Goal: Transaction & Acquisition: Purchase product/service

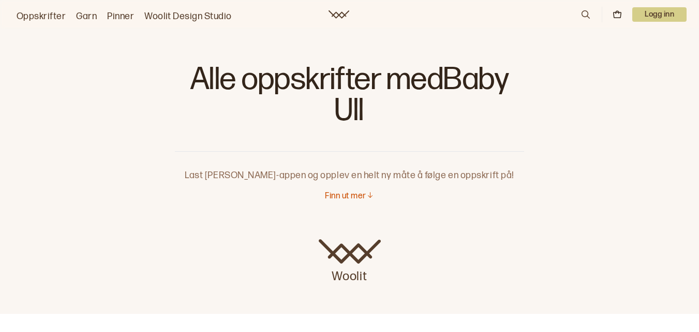
click at [353, 193] on p "Finn ut mer" at bounding box center [345, 196] width 41 height 11
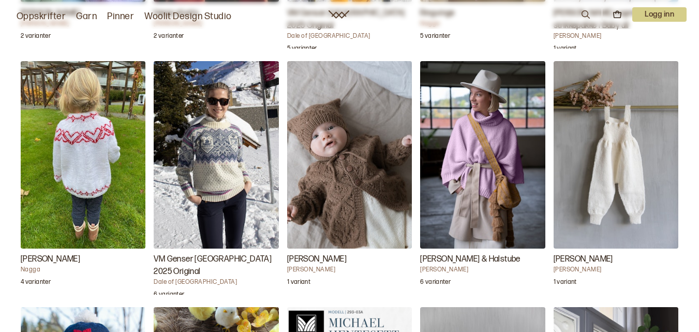
scroll to position [3884, 0]
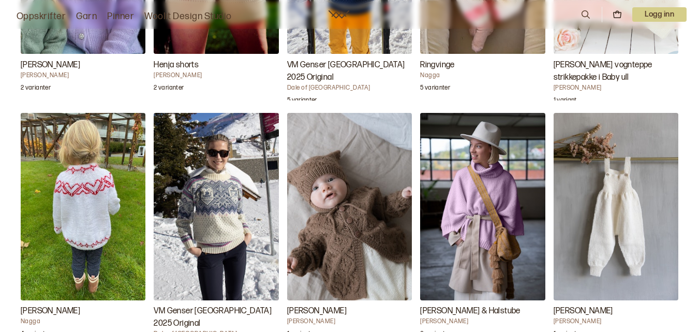
click at [67, 231] on img "Ellie kofte" at bounding box center [83, 206] width 125 height 187
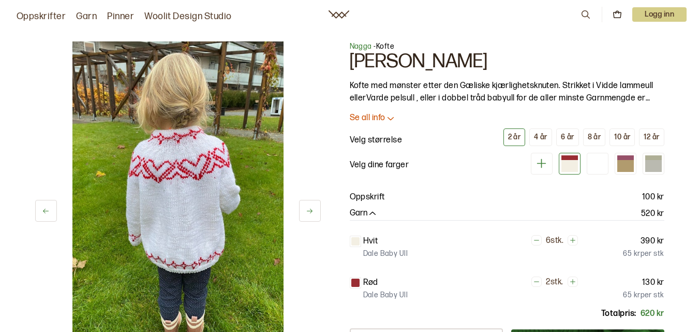
click at [369, 211] on icon "button" at bounding box center [373, 214] width 10 height 10
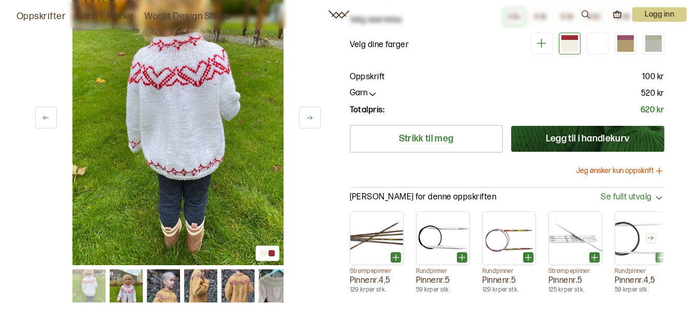
scroll to position [104, 0]
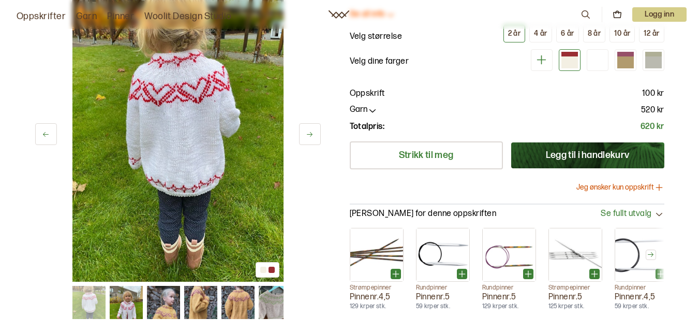
click at [186, 194] on img at bounding box center [177, 123] width 211 height 317
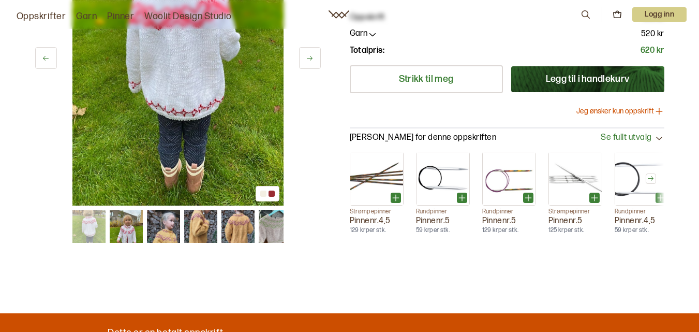
scroll to position [207, 0]
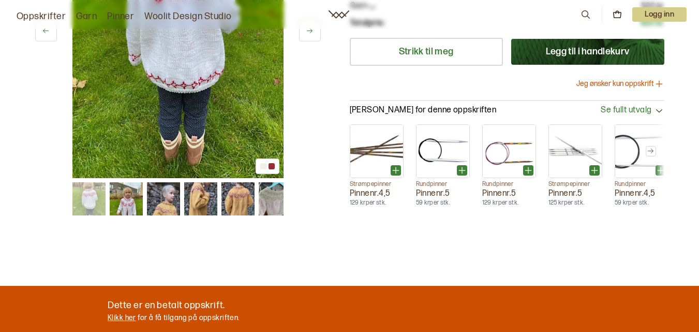
click at [181, 91] on img at bounding box center [177, 19] width 211 height 317
click at [181, 92] on img at bounding box center [177, 19] width 211 height 317
click at [309, 31] on icon at bounding box center [310, 31] width 8 height 8
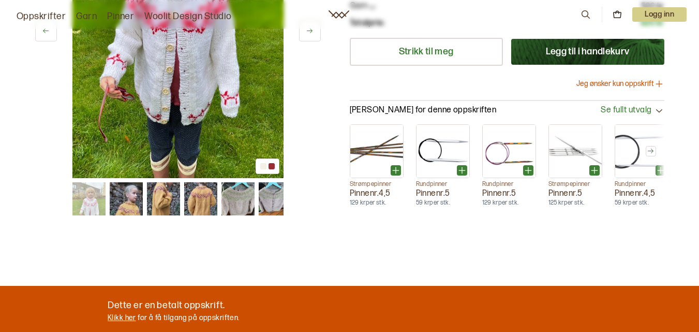
click at [309, 31] on icon at bounding box center [310, 31] width 8 height 8
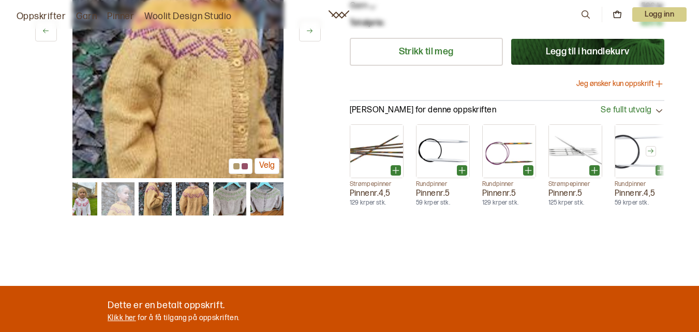
click at [309, 31] on icon at bounding box center [310, 31] width 8 height 8
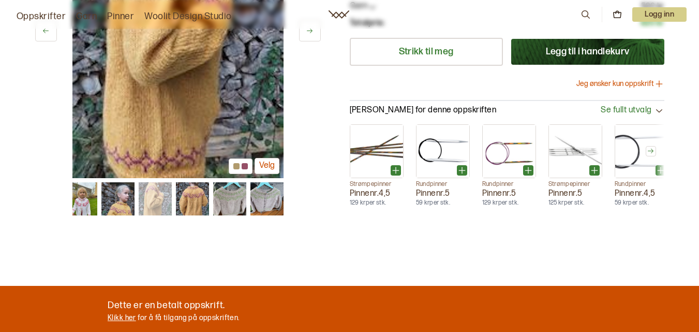
click at [309, 31] on icon at bounding box center [310, 31] width 8 height 8
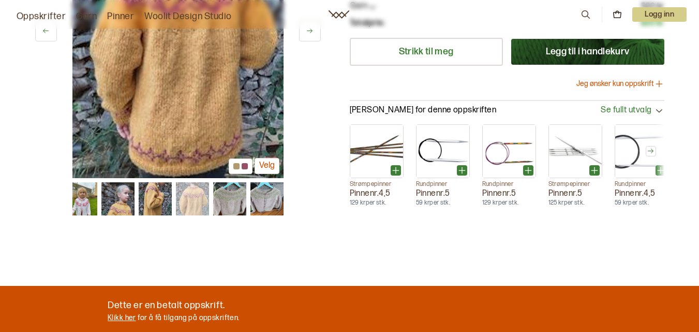
click at [309, 31] on icon at bounding box center [310, 31] width 8 height 8
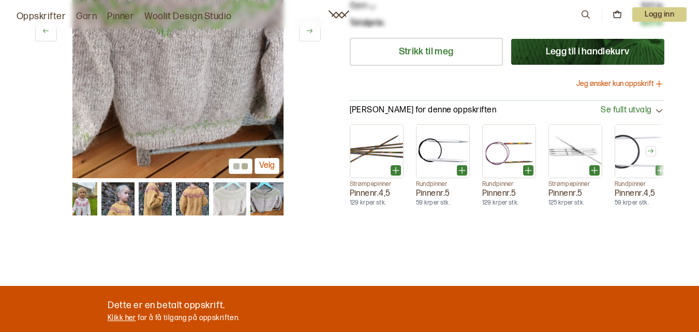
click at [309, 31] on icon at bounding box center [310, 31] width 8 height 8
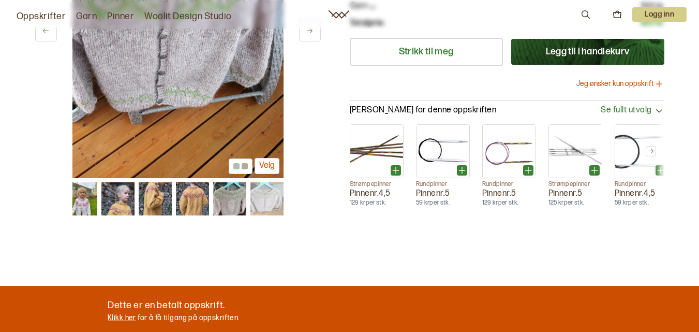
click at [309, 31] on icon at bounding box center [310, 31] width 8 height 8
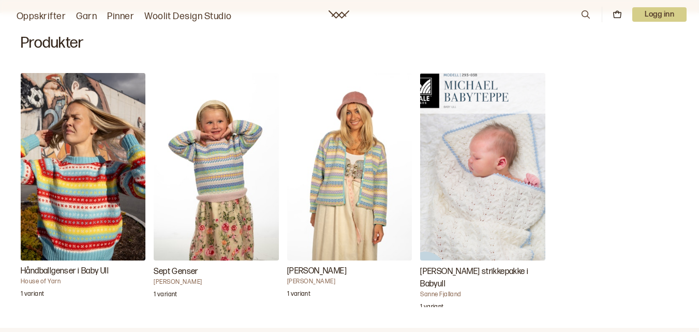
scroll to position [311, 0]
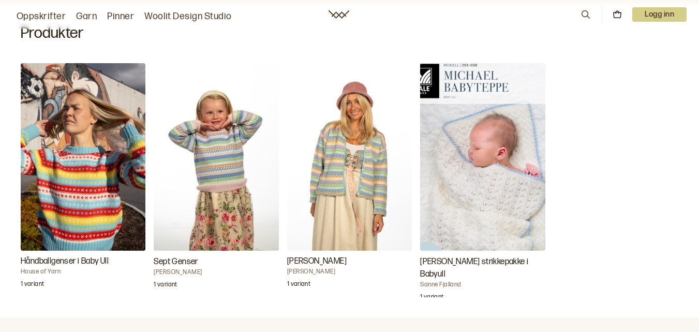
click at [231, 174] on img "Sept Genser" at bounding box center [216, 156] width 125 height 187
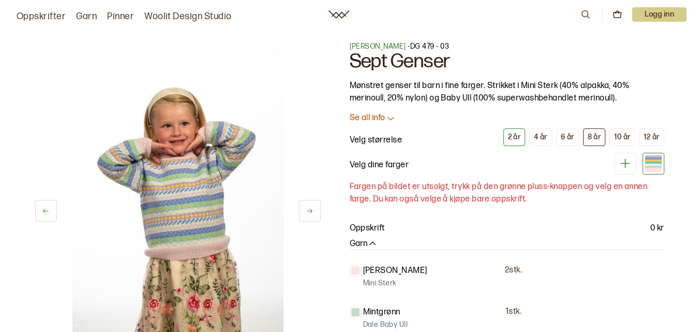
click at [596, 137] on div "8 år" at bounding box center [594, 137] width 13 height 9
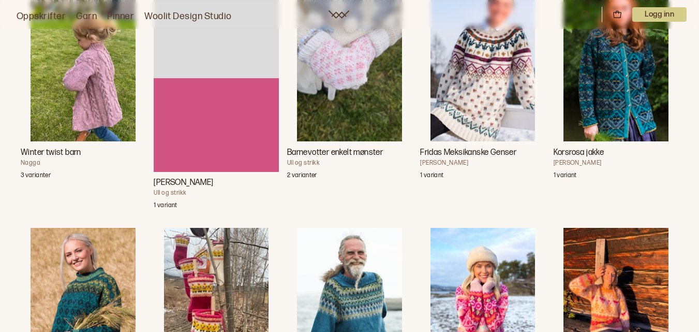
scroll to position [2433, 0]
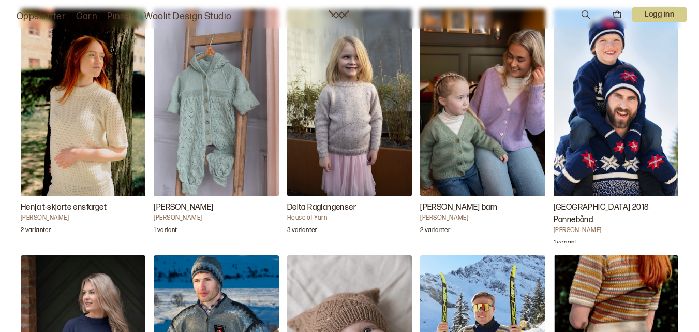
scroll to position [1553, 0]
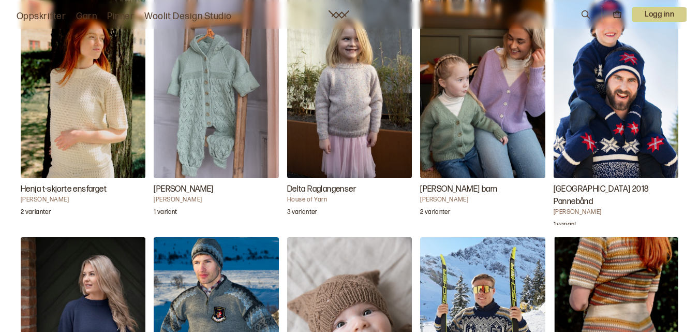
click at [354, 127] on img "Delta Raglangenser" at bounding box center [349, 84] width 125 height 187
